Goal: Information Seeking & Learning: Learn about a topic

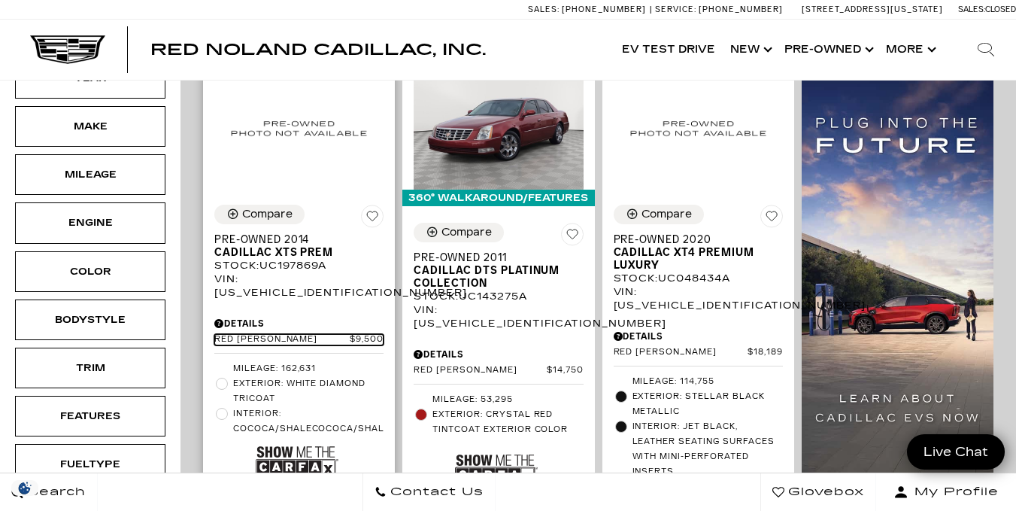
click at [276, 334] on span "Red [PERSON_NAME]" at bounding box center [281, 339] width 135 height 11
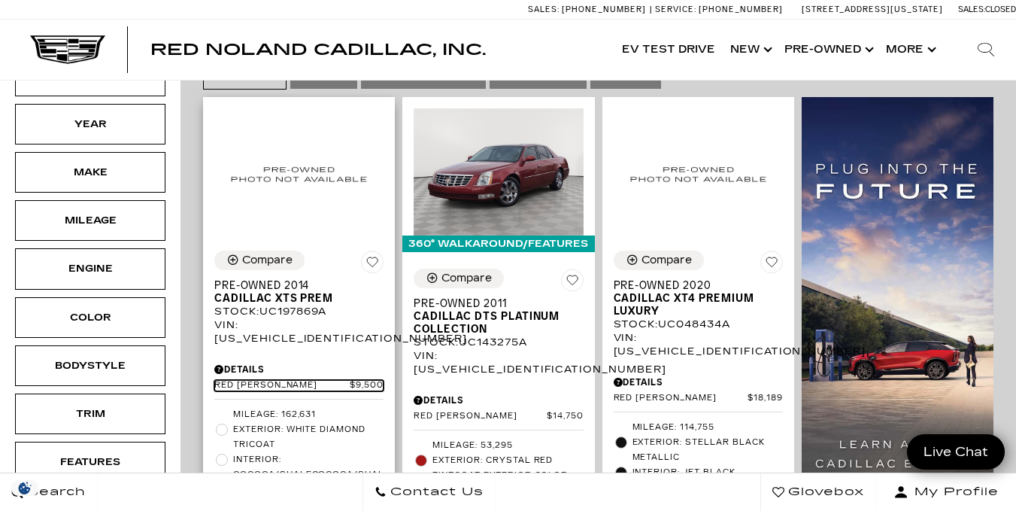
scroll to position [280, 0]
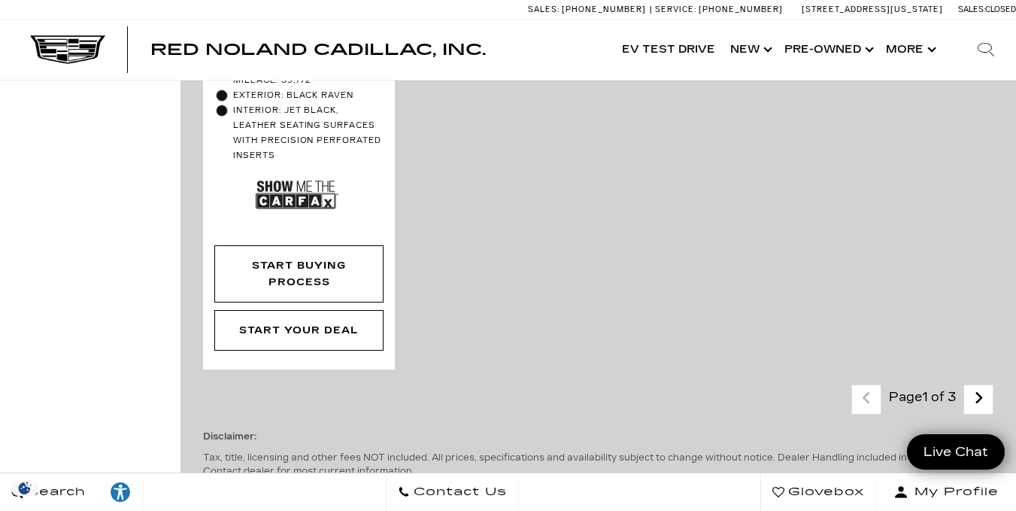
scroll to position [4287, 0]
click at [984, 386] on icon "next page" at bounding box center [979, 398] width 10 height 24
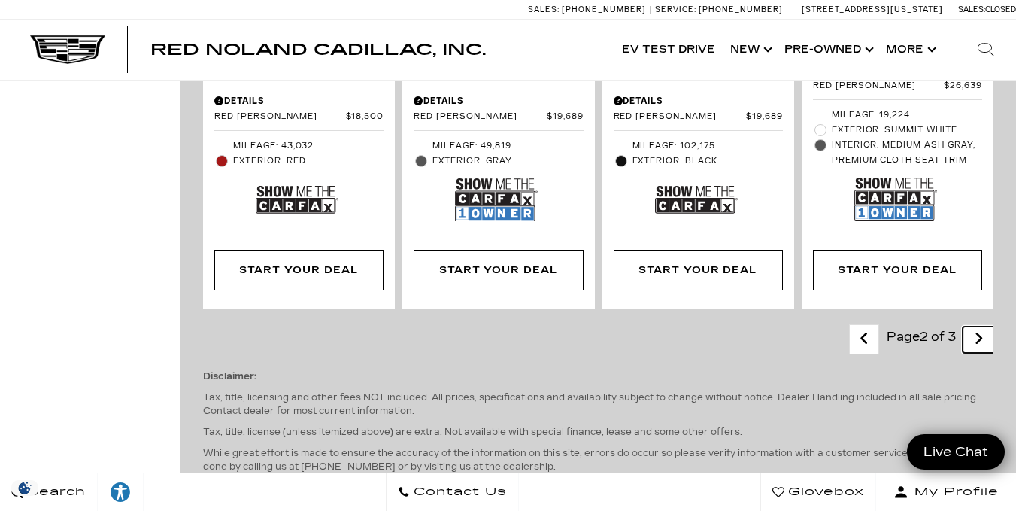
scroll to position [3323, 0]
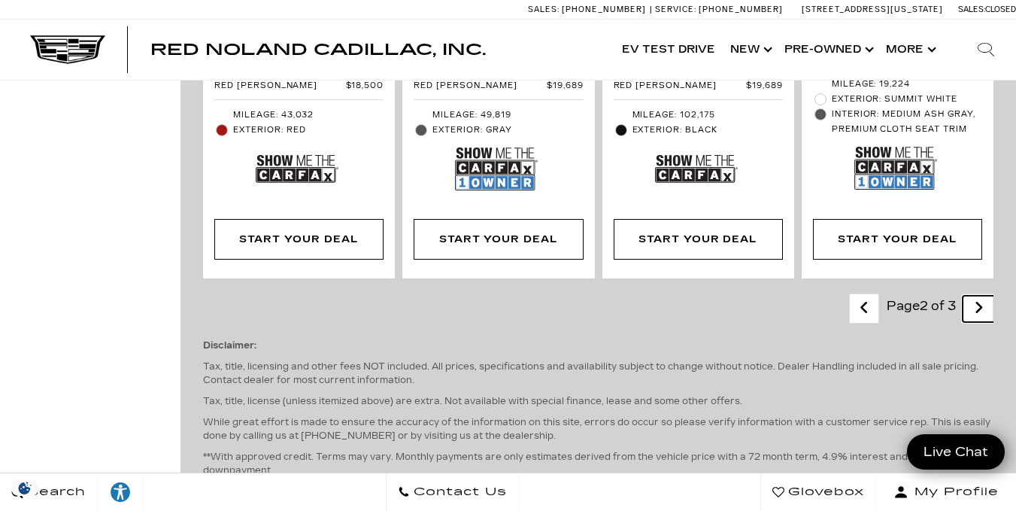
click at [984, 296] on icon "next page" at bounding box center [979, 308] width 10 height 24
